Goal: Task Accomplishment & Management: Use online tool/utility

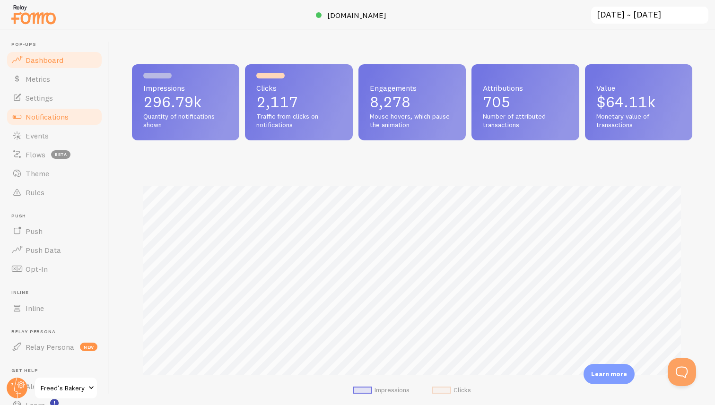
click at [48, 120] on span "Notifications" at bounding box center [47, 116] width 43 height 9
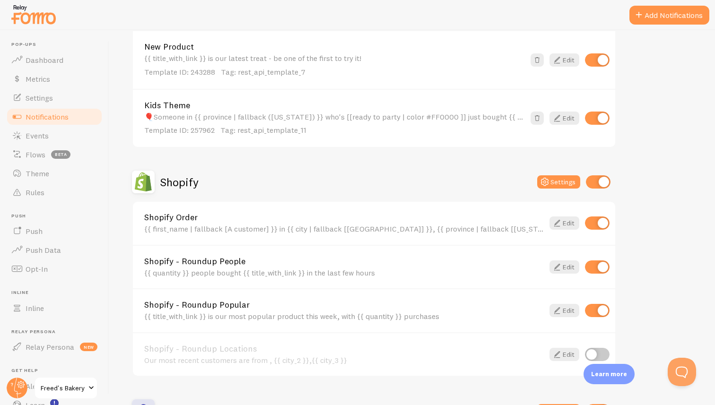
scroll to position [507, 0]
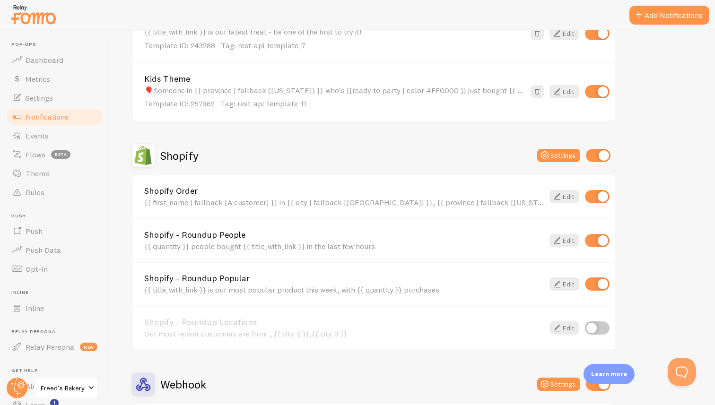
click at [310, 203] on div "{{ first_name | fallback [A customer] }} in {{ city | fallback [[GEOGRAPHIC_DAT…" at bounding box center [343, 202] width 399 height 9
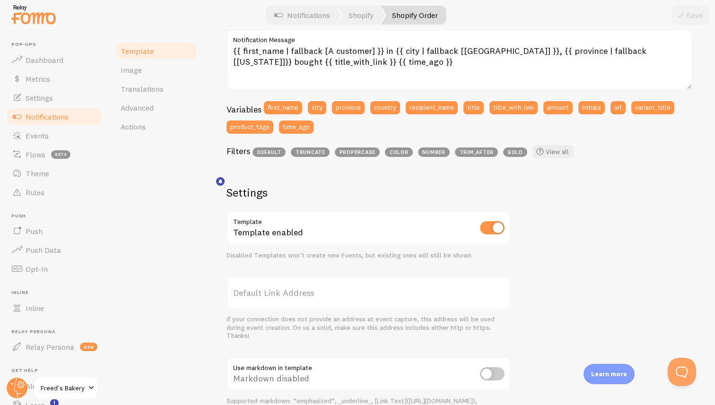
scroll to position [162, 0]
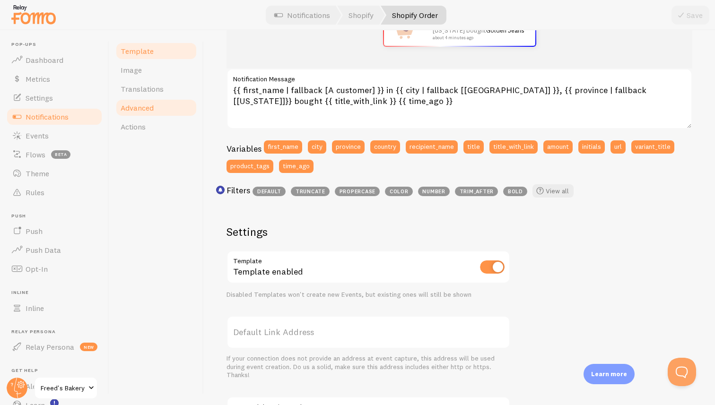
click at [147, 108] on span "Advanced" at bounding box center [137, 107] width 33 height 9
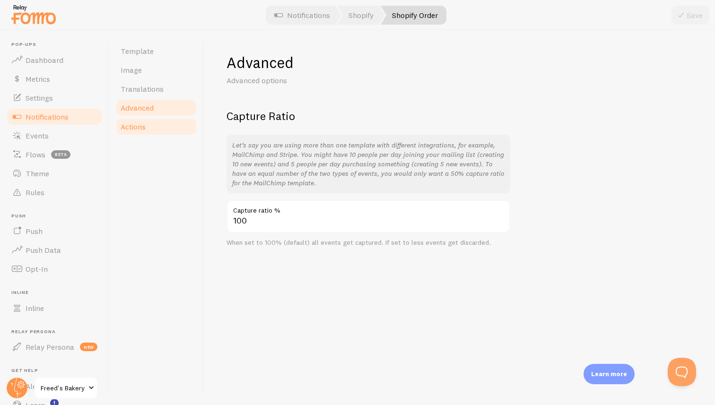
click at [135, 123] on span "Actions" at bounding box center [133, 126] width 25 height 9
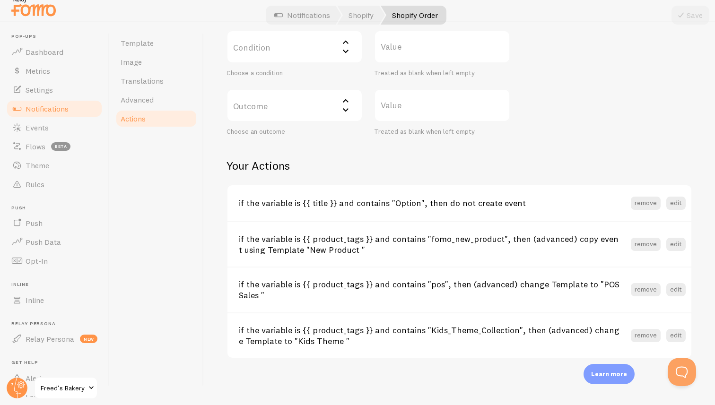
scroll to position [273, 0]
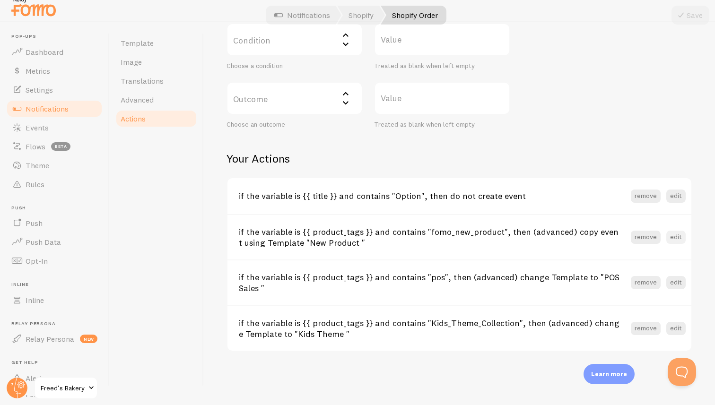
click at [672, 237] on button "edit" at bounding box center [675, 237] width 19 height 13
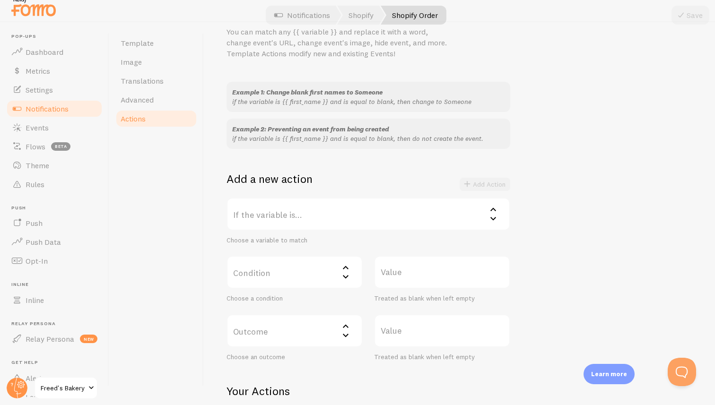
scroll to position [0, 0]
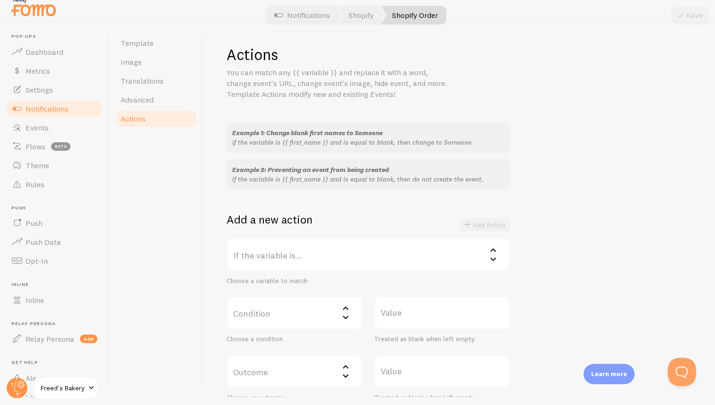
click at [130, 121] on span "Actions" at bounding box center [133, 118] width 25 height 9
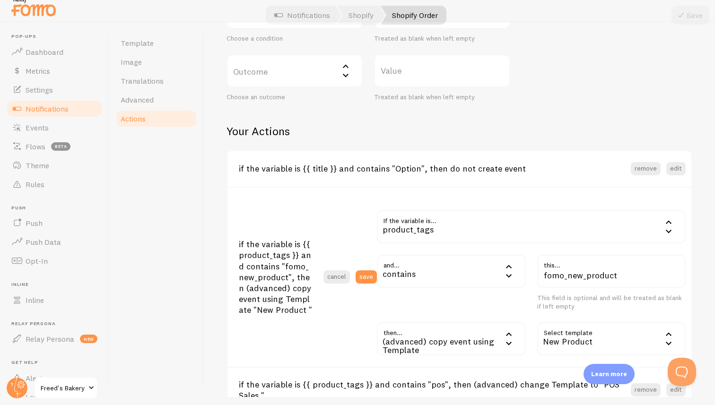
scroll to position [233, 0]
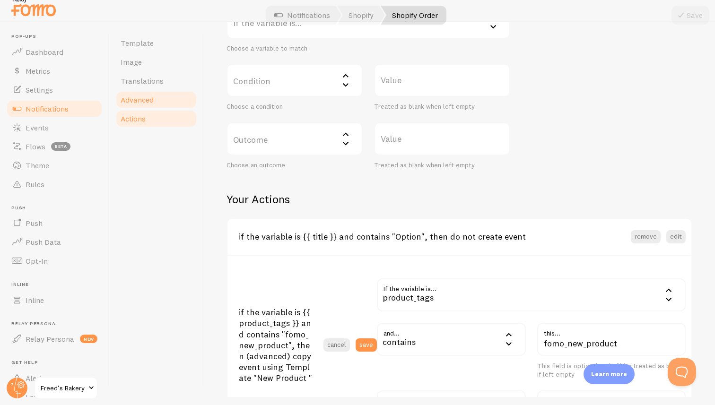
click at [166, 95] on link "Advanced" at bounding box center [156, 99] width 83 height 19
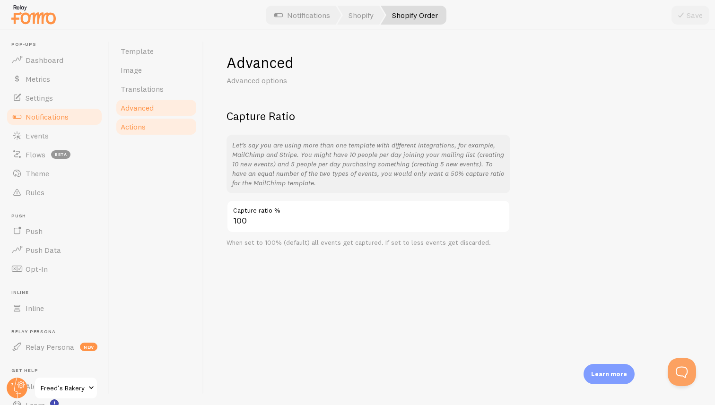
click at [151, 128] on link "Actions" at bounding box center [156, 126] width 83 height 19
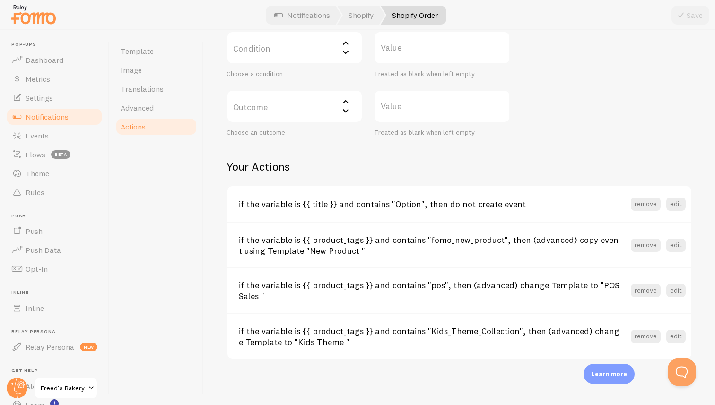
scroll to position [0, 0]
click at [675, 207] on button "edit" at bounding box center [675, 203] width 19 height 13
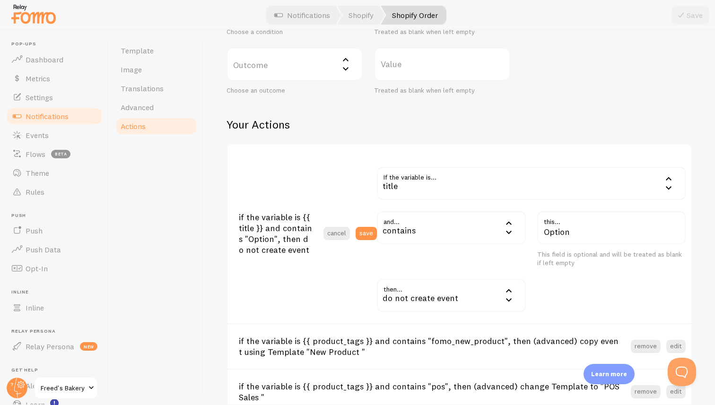
scroll to position [323, 0]
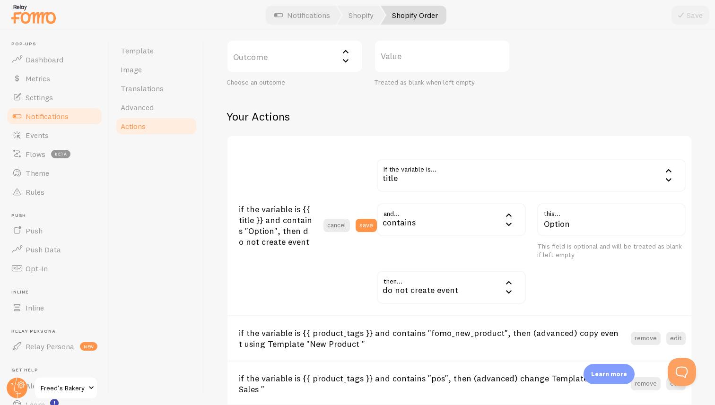
click at [513, 220] on icon at bounding box center [508, 214] width 11 height 11
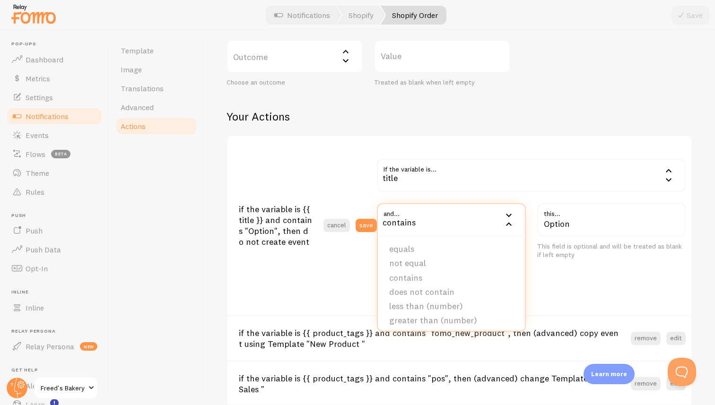
click at [572, 257] on div "This field is optional and will be treated as blank if left empty" at bounding box center [611, 250] width 149 height 17
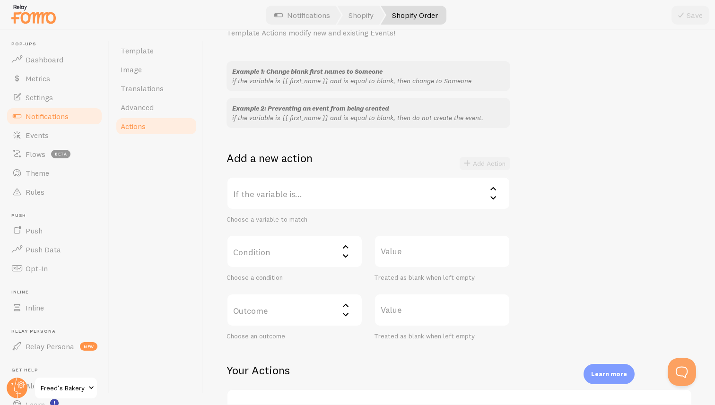
scroll to position [0, 0]
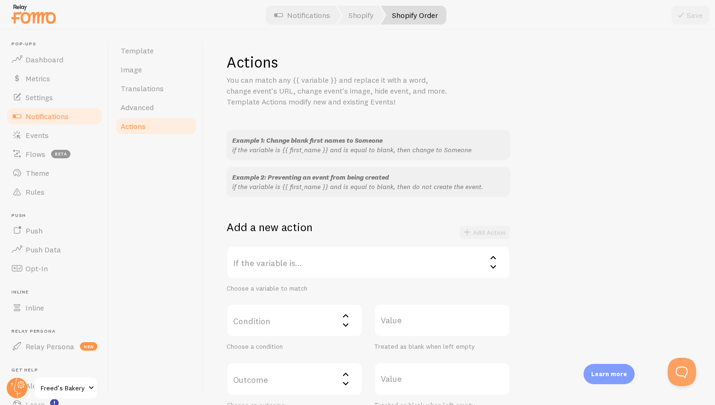
click at [304, 260] on label "If the variable is..." at bounding box center [368, 262] width 284 height 33
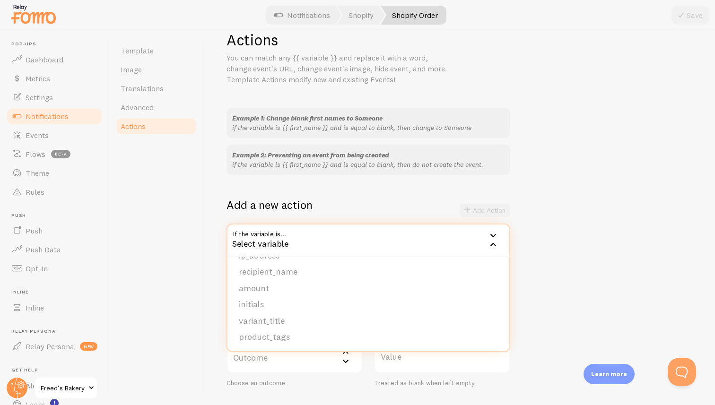
scroll to position [30, 0]
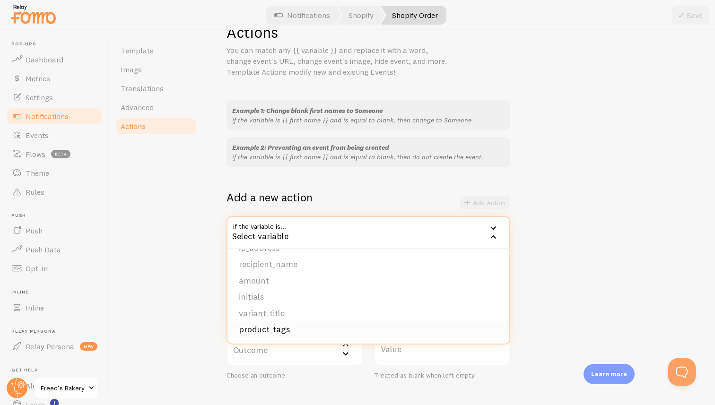
click at [276, 330] on li "product_tags" at bounding box center [368, 329] width 282 height 17
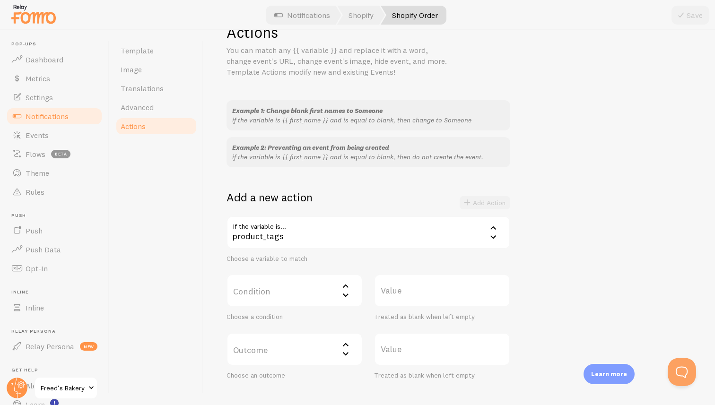
click at [271, 292] on label "Condition" at bounding box center [294, 290] width 136 height 33
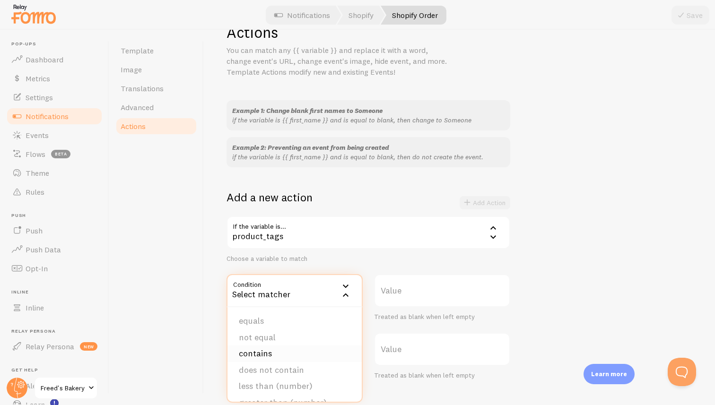
click at [267, 355] on li "contains" at bounding box center [294, 354] width 134 height 17
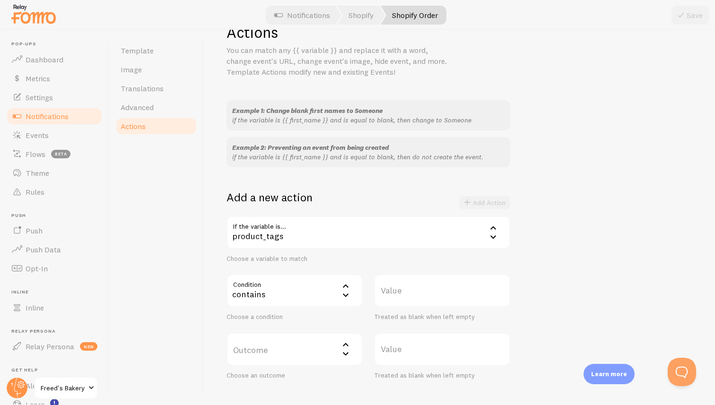
click at [406, 292] on label "Value" at bounding box center [442, 290] width 136 height 33
click at [406, 292] on input "Value" at bounding box center [442, 290] width 136 height 33
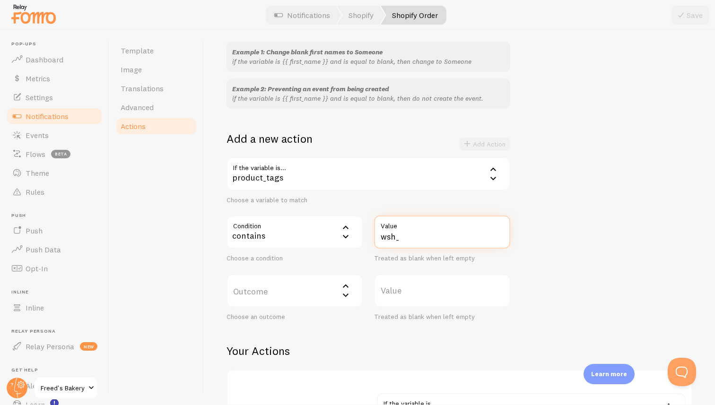
scroll to position [94, 0]
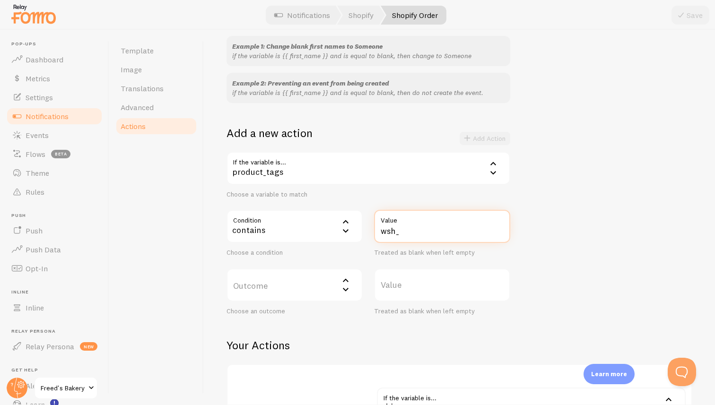
type input "wsh_"
click at [309, 291] on label "Outcome" at bounding box center [294, 285] width 136 height 33
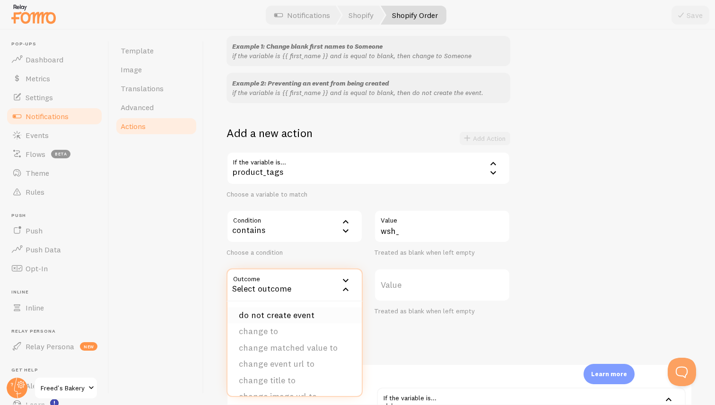
click at [290, 318] on li "do not create event" at bounding box center [294, 315] width 134 height 17
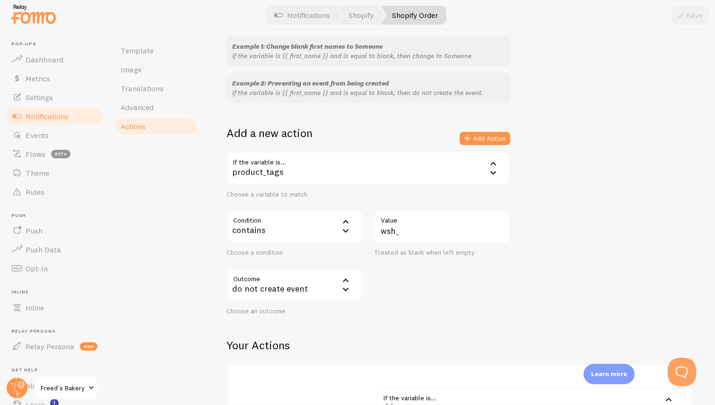
click at [326, 276] on div "do not create event" at bounding box center [294, 285] width 136 height 33
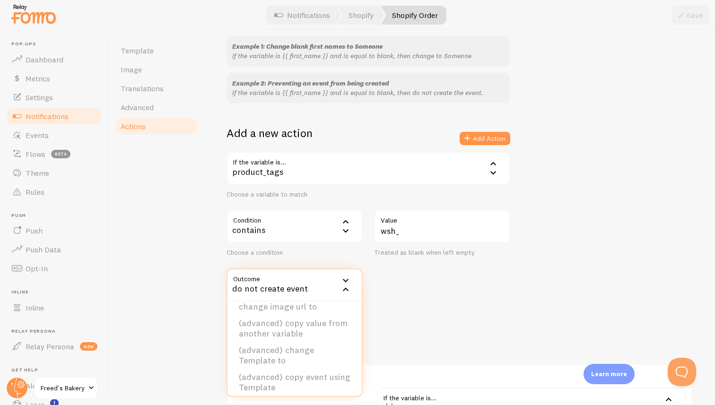
scroll to position [95, 0]
click at [422, 313] on div "Outcome drop_event do not create event do not create event change to change mat…" at bounding box center [368, 292] width 295 height 47
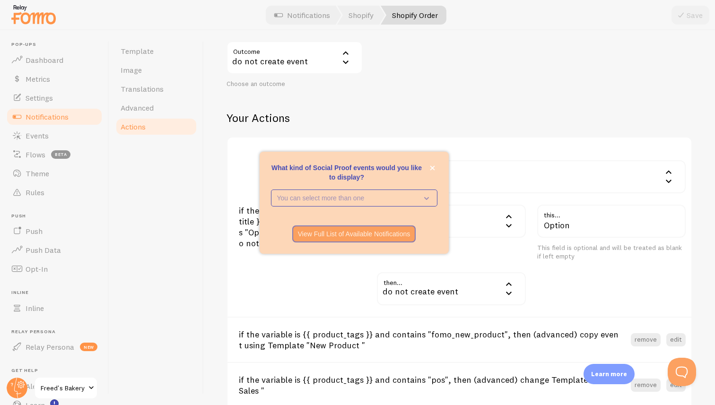
scroll to position [239, 0]
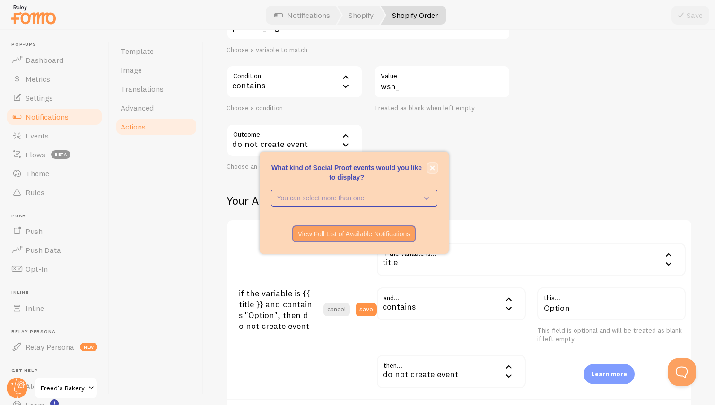
click at [430, 165] on icon "close," at bounding box center [432, 167] width 5 height 5
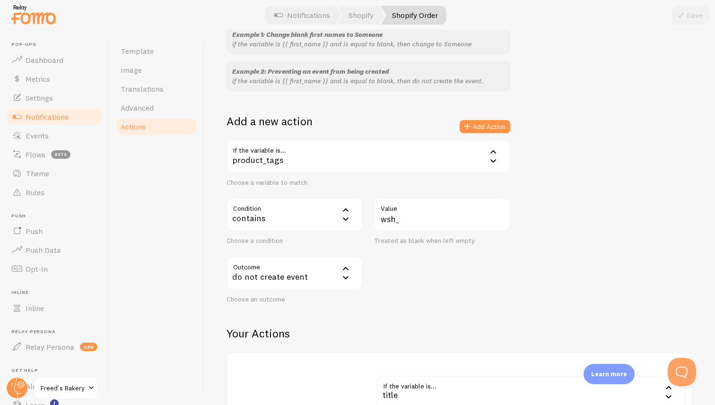
scroll to position [102, 0]
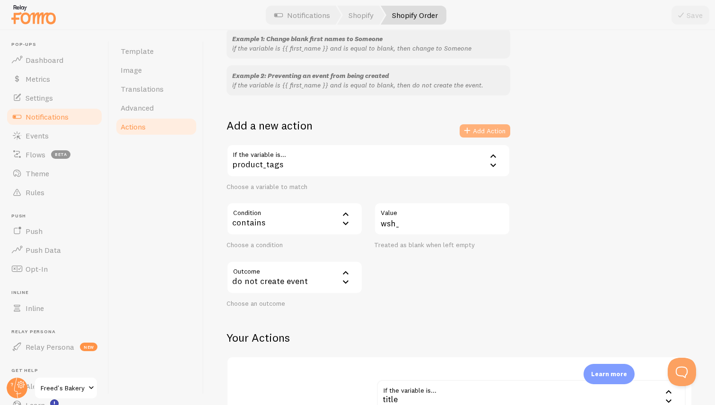
click at [490, 130] on button "Add Action" at bounding box center [485, 130] width 51 height 13
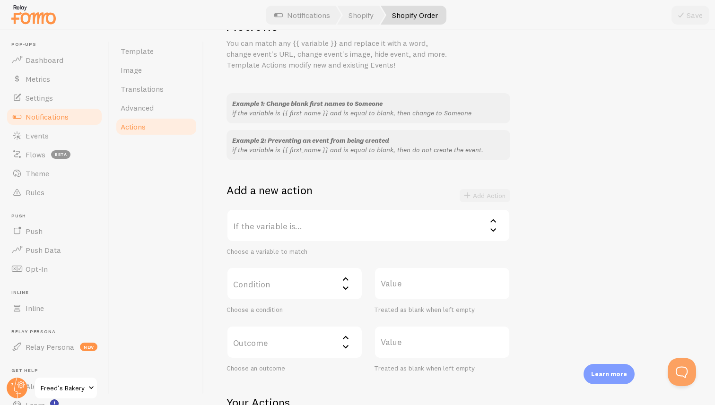
scroll to position [0, 0]
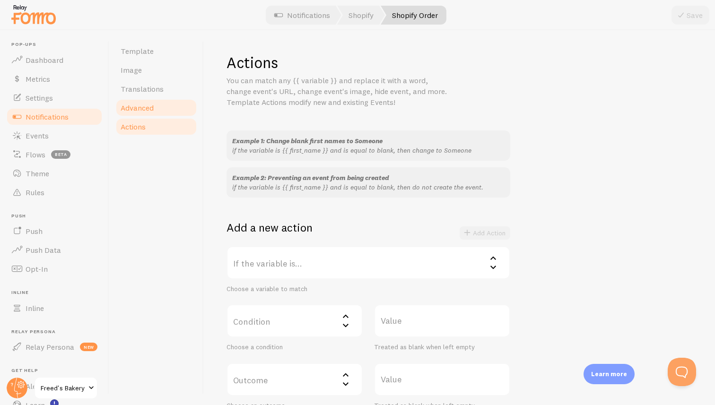
click at [166, 104] on link "Advanced" at bounding box center [156, 107] width 83 height 19
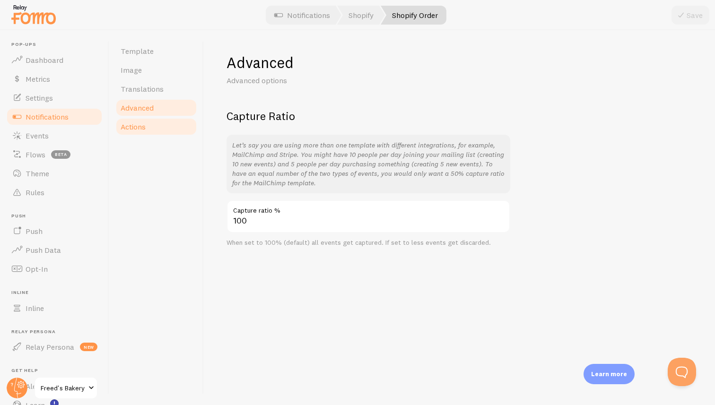
click at [152, 127] on link "Actions" at bounding box center [156, 126] width 83 height 19
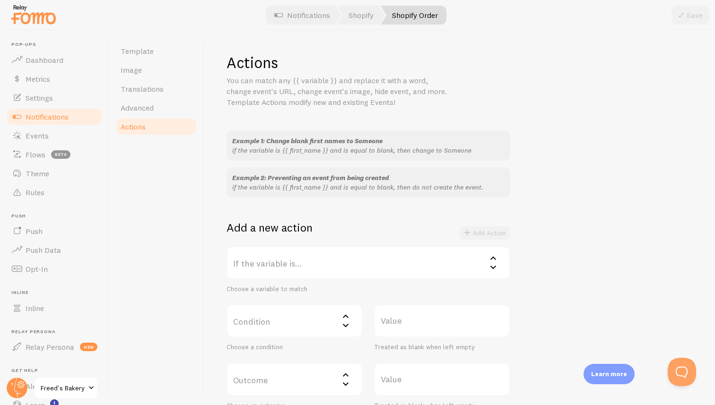
click at [62, 118] on span "Notifications" at bounding box center [47, 116] width 43 height 9
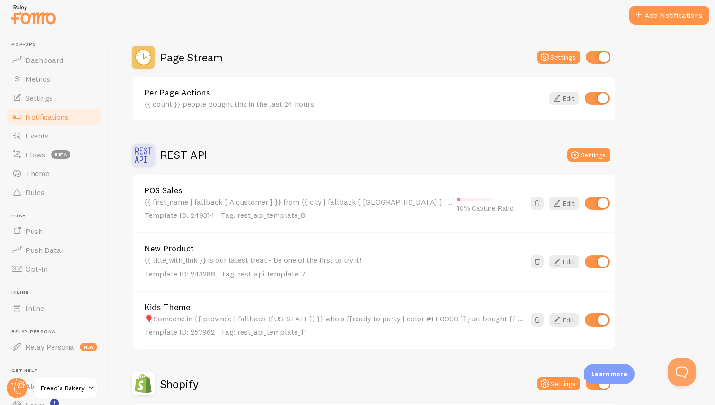
scroll to position [2, 0]
